Goal: Task Accomplishment & Management: Use online tool/utility

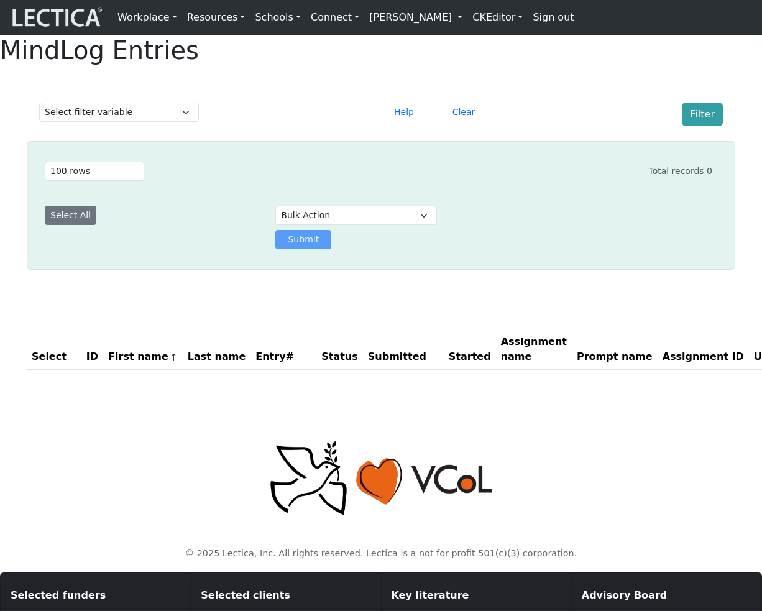
select select "100"
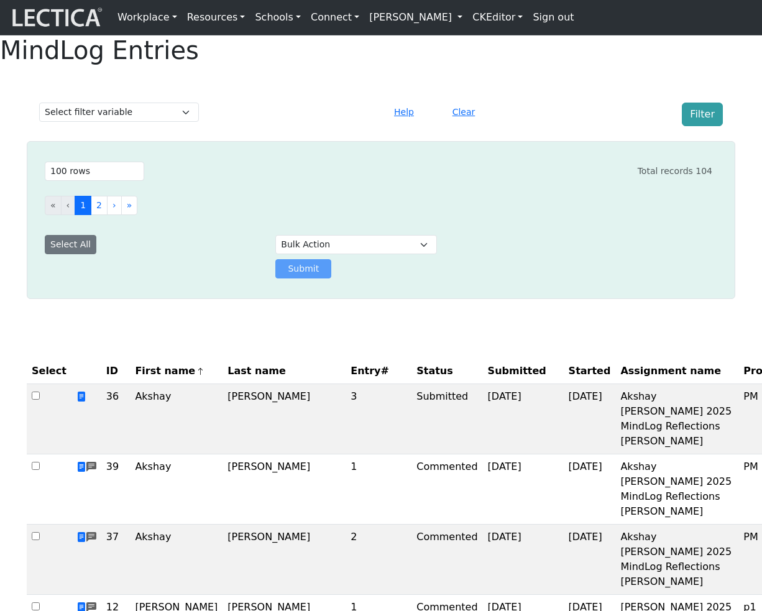
click at [534, 126] on div "Clear" at bounding box center [497, 115] width 116 height 24
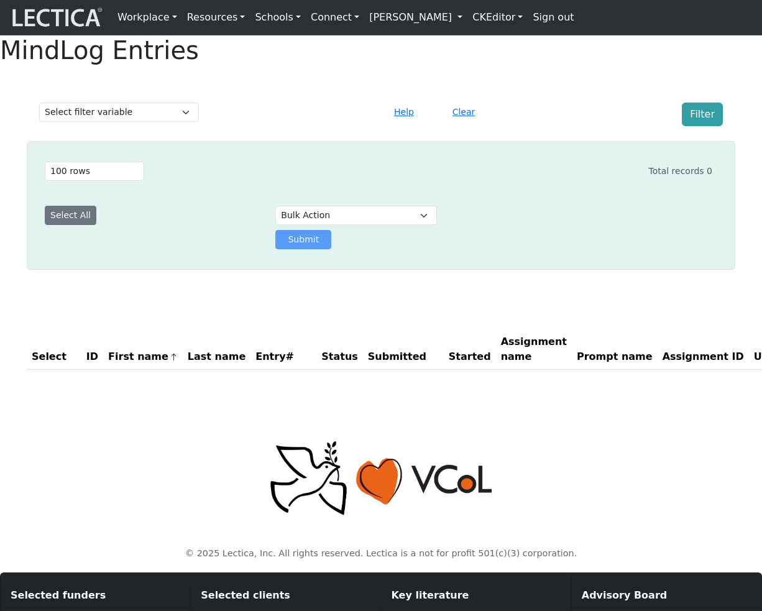
select select "100"
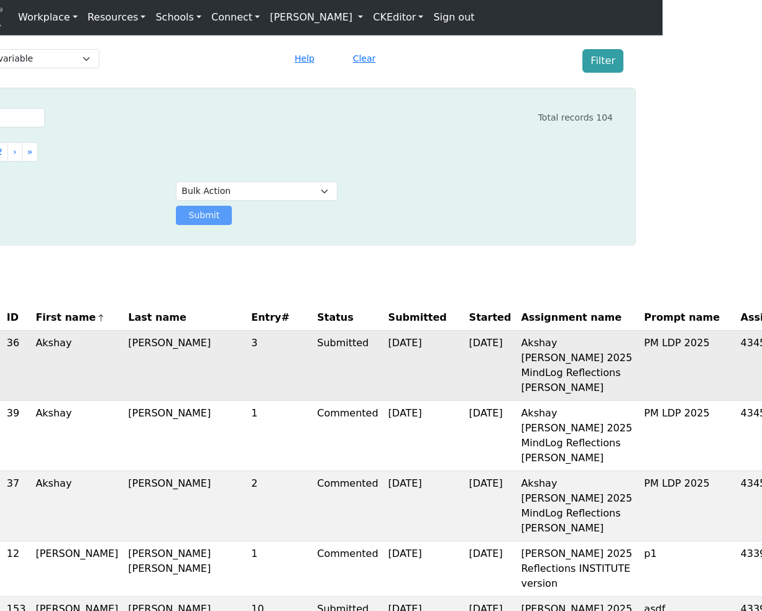
scroll to position [53, 0]
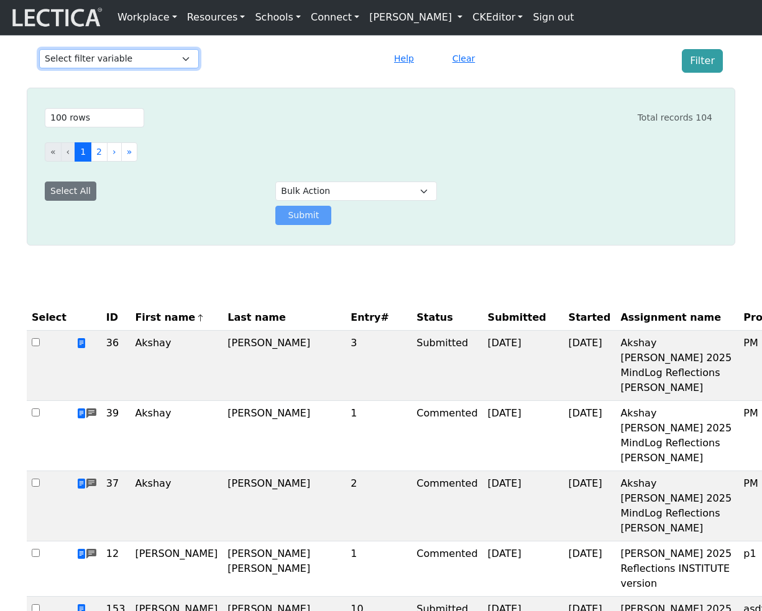
select select "assignment"
click option "Assignment name" at bounding box center [0, 0] width 0 height 0
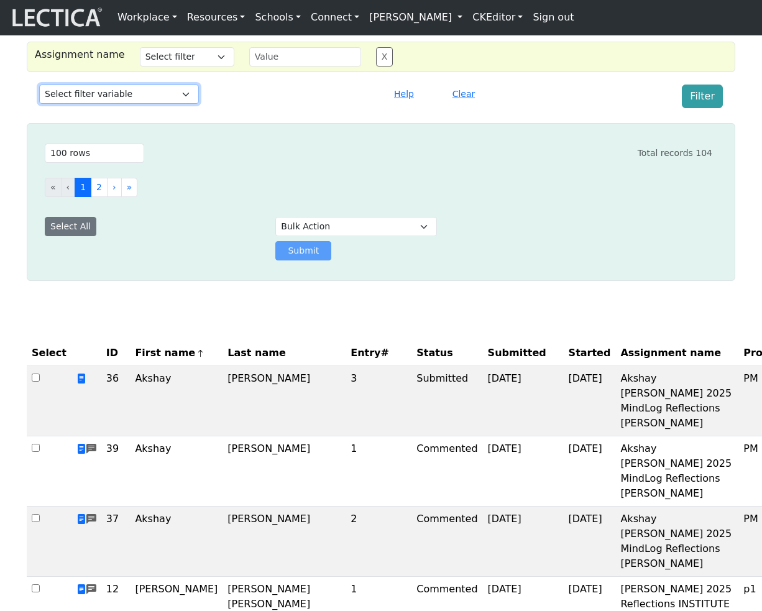
select select "submitted_at"
click option "Date submitted" at bounding box center [0, 0] width 0 height 0
select select
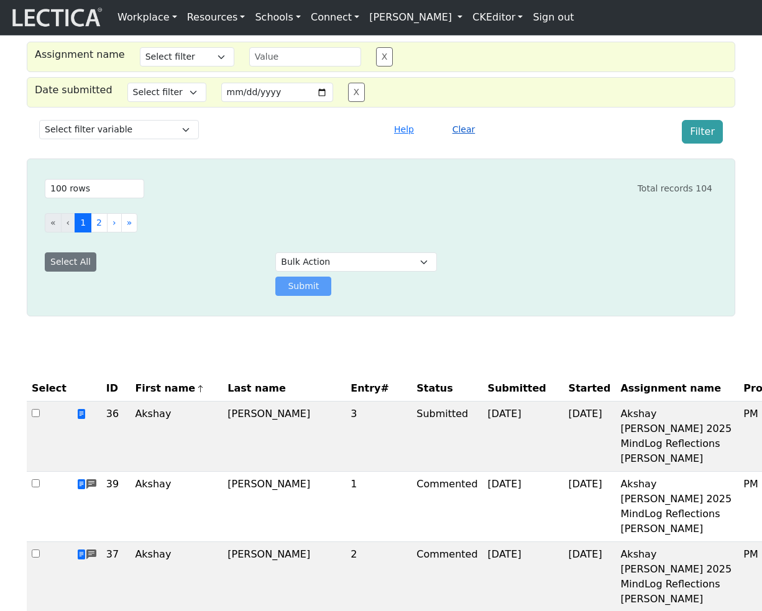
click at [464, 139] on button "Clear" at bounding box center [464, 129] width 34 height 19
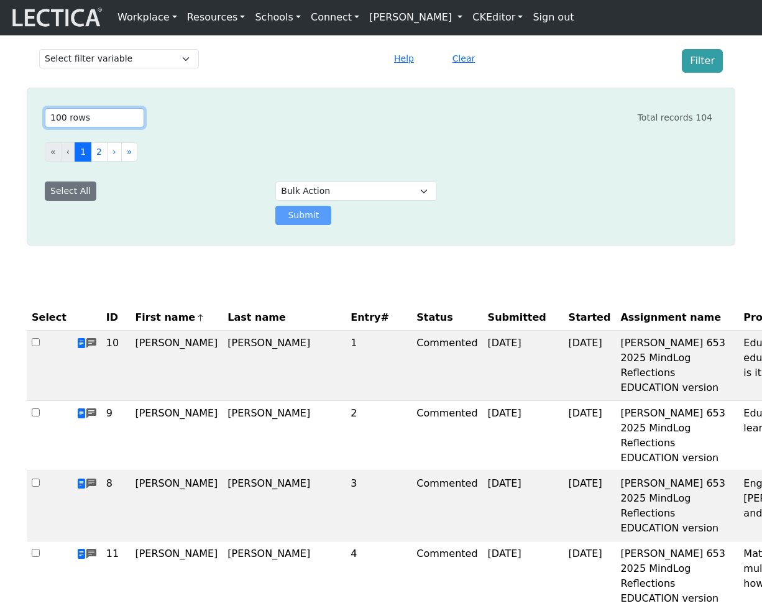
select select "50"
click option "50 rows" at bounding box center [0, 0] width 0 height 0
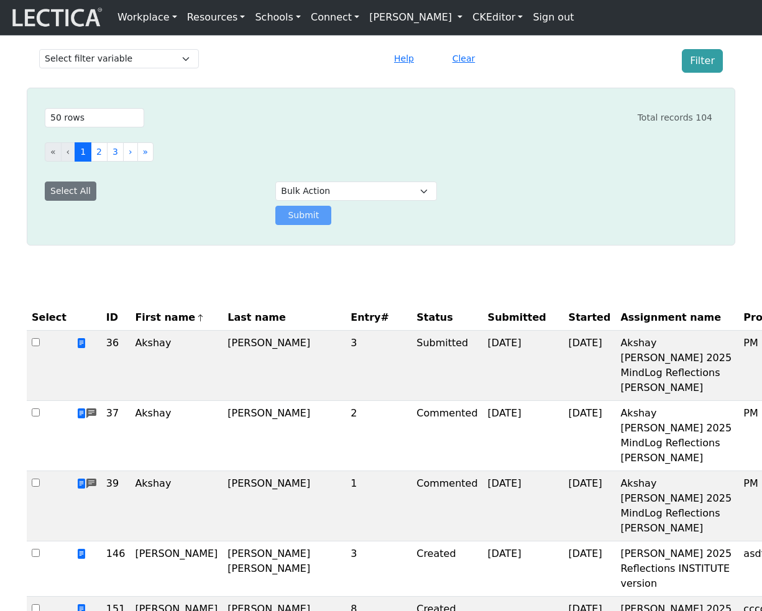
click at [246, 132] on div "Select # rows to display 10 rows 20 rows 50 rows 100 rows 200 rows 500 rows 100…" at bounding box center [373, 117] width 677 height 29
click at [564, 331] on th "Started" at bounding box center [590, 317] width 52 height 25
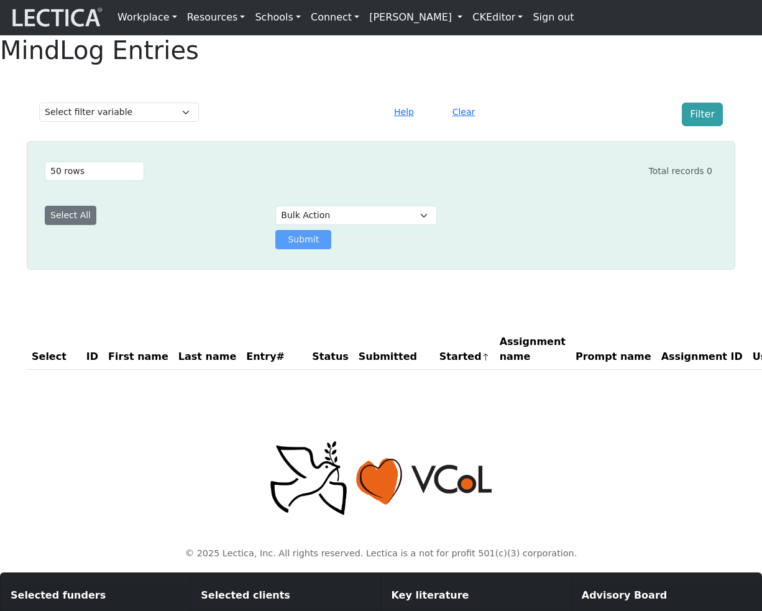
select select "50"
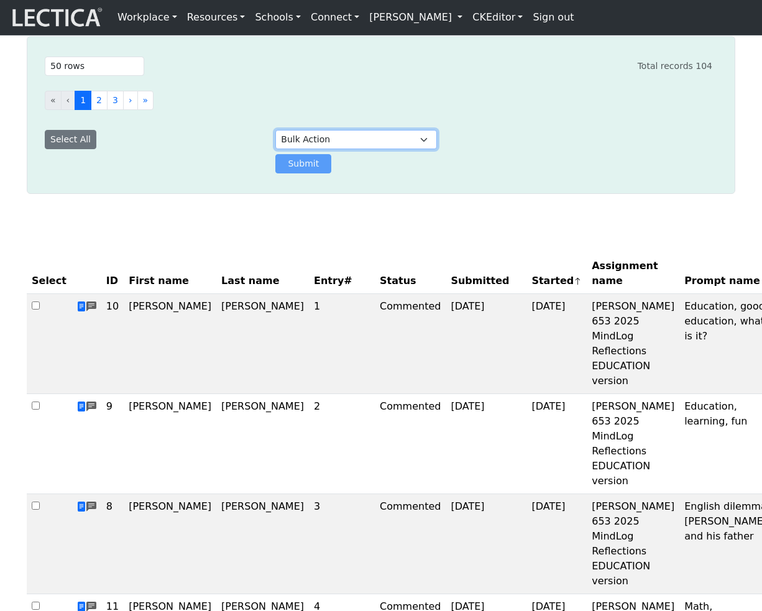
scroll to position [106, 0]
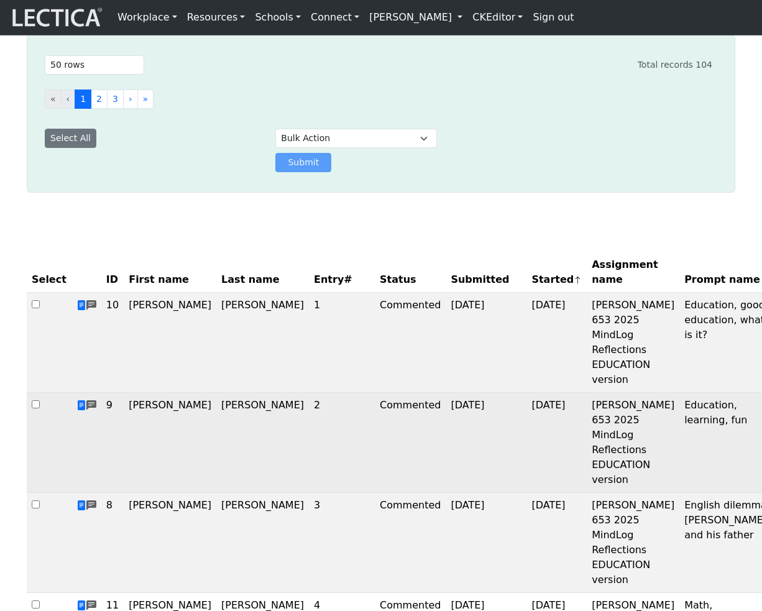
click at [38, 408] on input "checkbox" at bounding box center [36, 404] width 8 height 8
checkbox input "true"
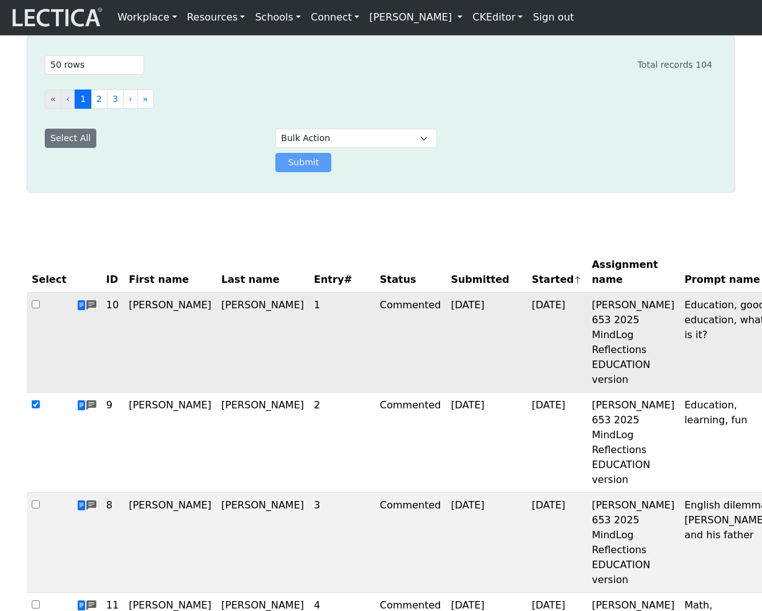
click at [38, 308] on input "checkbox" at bounding box center [36, 304] width 8 height 8
checkbox input "true"
select select "download"
click option "Download Data" at bounding box center [0, 0] width 0 height 0
click at [313, 172] on button "Submit" at bounding box center [303, 162] width 56 height 19
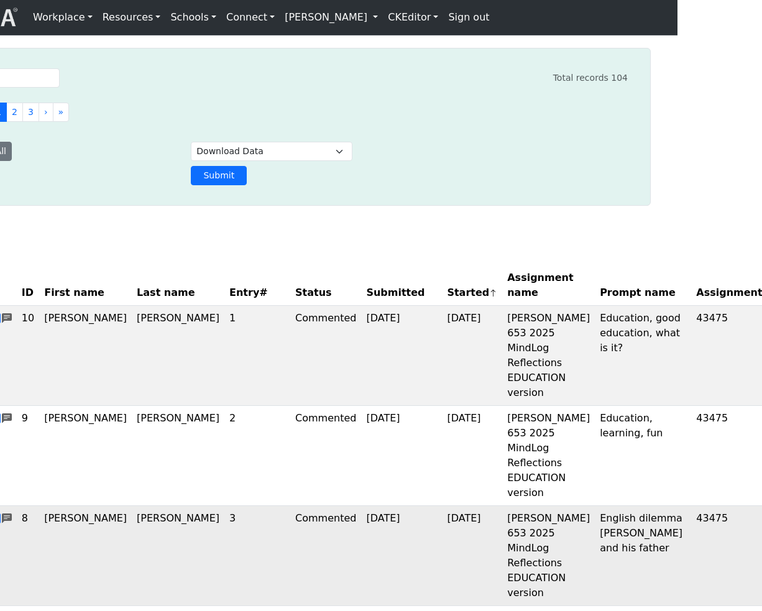
scroll to position [93, 0]
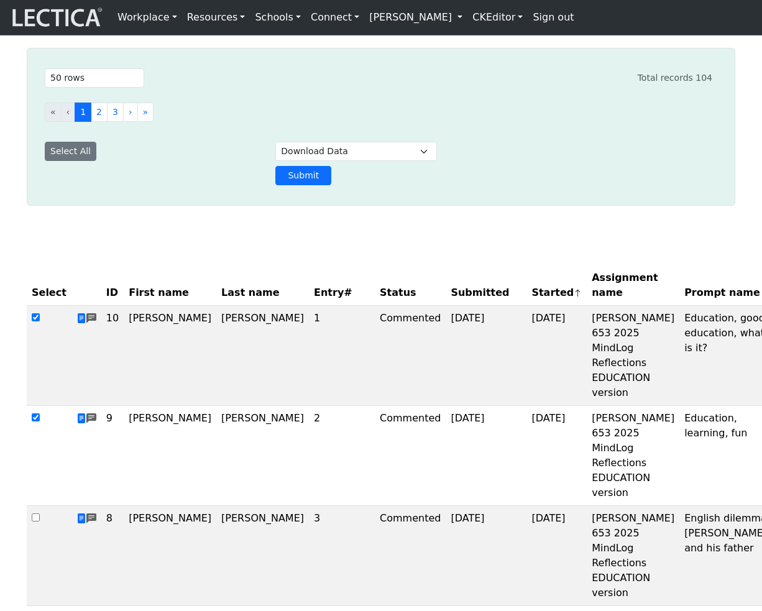
click at [508, 137] on div "« ‹ 1 2 3 › »" at bounding box center [378, 117] width 667 height 39
